Goal: Information Seeking & Learning: Learn about a topic

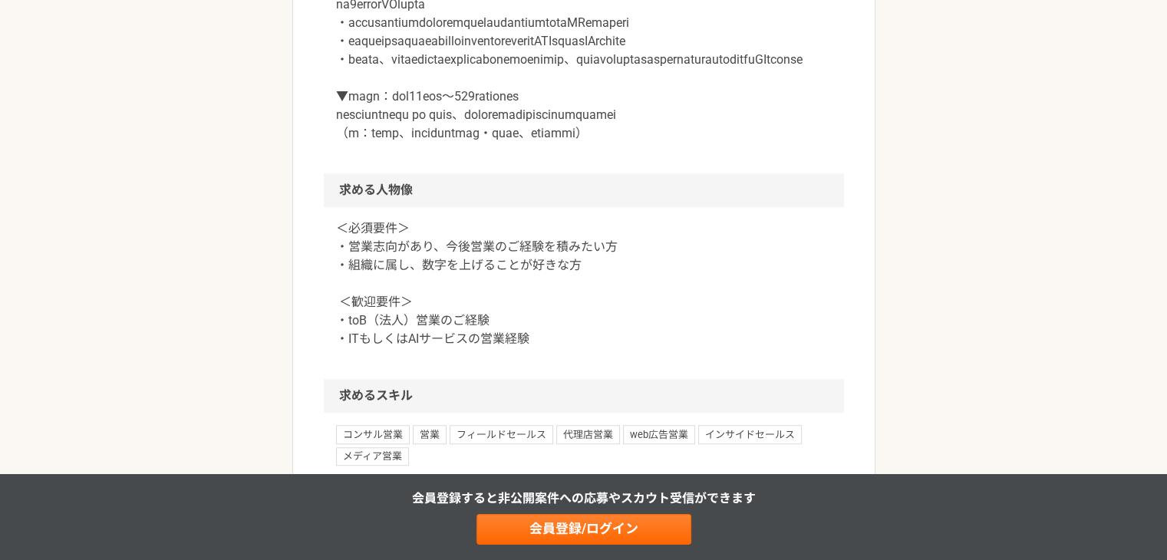
scroll to position [1304, 0]
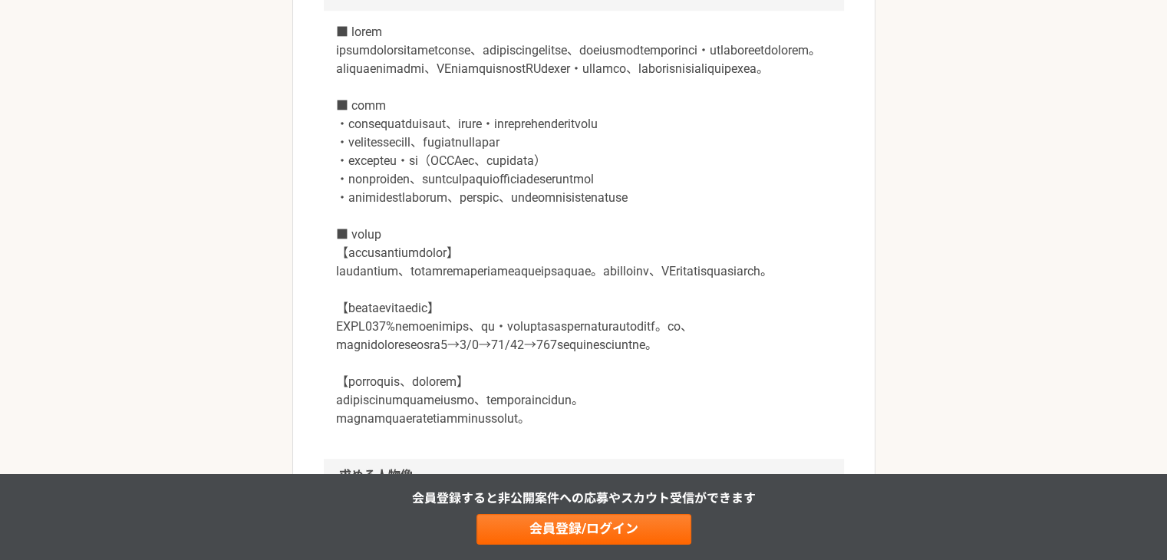
scroll to position [767, 0]
